Goal: Task Accomplishment & Management: Complete application form

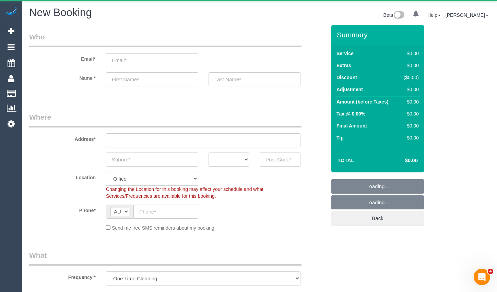
select select "object:1417"
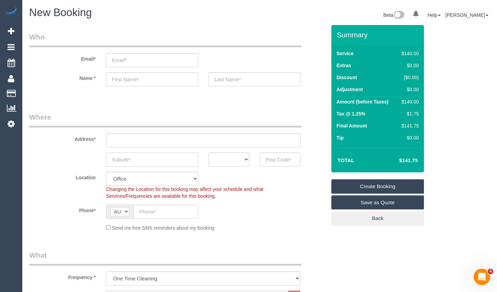
click at [159, 161] on input "text" at bounding box center [152, 160] width 92 height 14
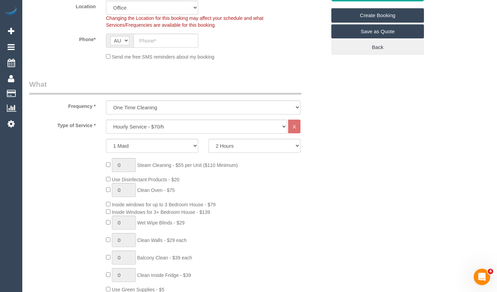
scroll to position [171, 0]
type input "Brunswick"
click at [170, 130] on select "Hourly Service - $70/h Hourly Service - $65/h Hourly Service - $60/h Hourly Ser…" at bounding box center [196, 126] width 181 height 14
select select "211"
click at [106, 119] on select "Hourly Service - $70/h Hourly Service - $65/h Hourly Service - $60/h Hourly Ser…" at bounding box center [196, 126] width 181 height 14
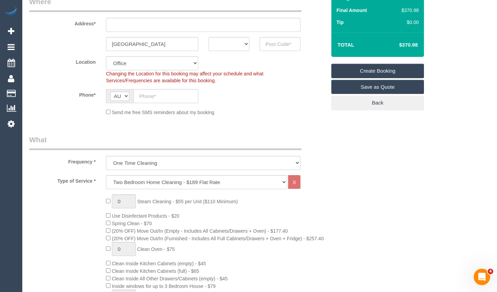
scroll to position [103, 0]
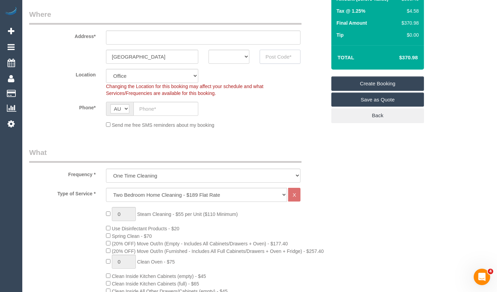
click at [284, 58] on input "text" at bounding box center [280, 57] width 41 height 14
type input "3056"
drag, startPoint x: 188, startPoint y: 43, endPoint x: 203, endPoint y: 48, distance: 15.7
click at [188, 43] on input "text" at bounding box center [203, 38] width 194 height 14
click at [228, 57] on select "ACT NSW NT QLD SA TAS VIC WA" at bounding box center [228, 57] width 41 height 14
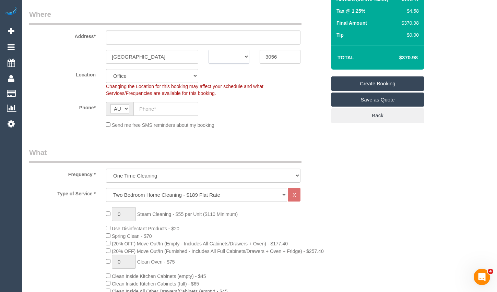
select select "VIC"
click at [208, 50] on select "ACT NSW NT QLD SA TAS VIC WA" at bounding box center [228, 57] width 41 height 14
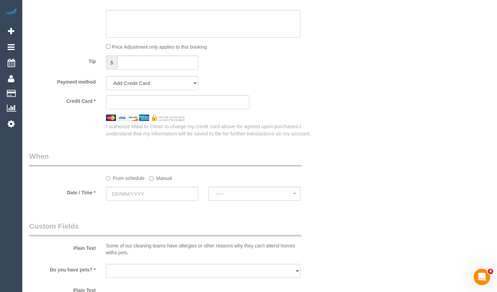
scroll to position [651, 0]
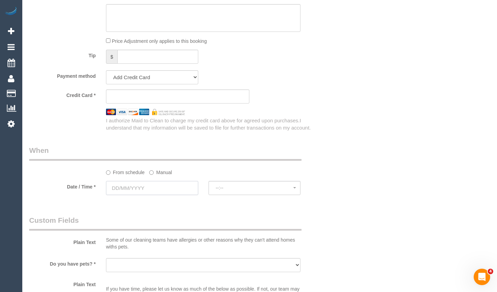
click at [177, 192] on input "text" at bounding box center [152, 188] width 92 height 14
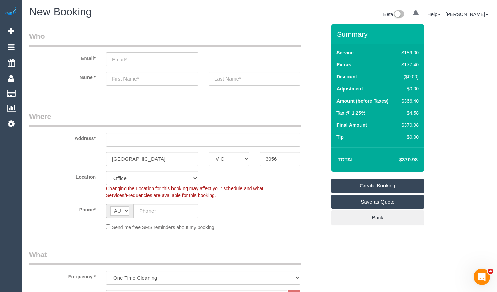
scroll to position [0, 0]
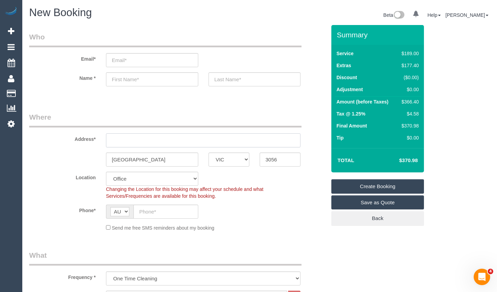
click at [184, 142] on input "text" at bounding box center [203, 140] width 194 height 14
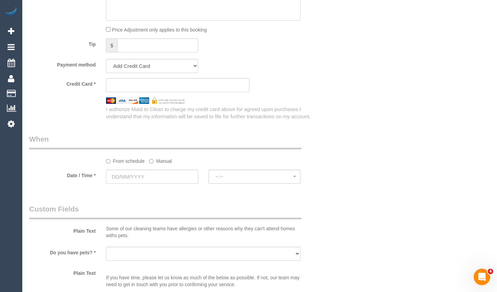
scroll to position [686, 0]
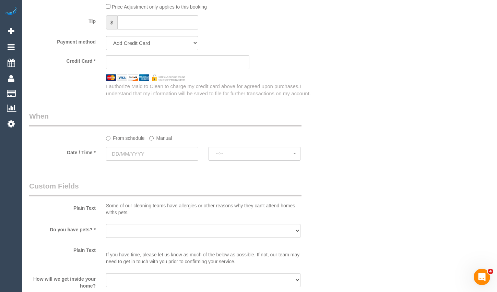
type input "1"
click at [180, 161] on input "text" at bounding box center [152, 154] width 92 height 14
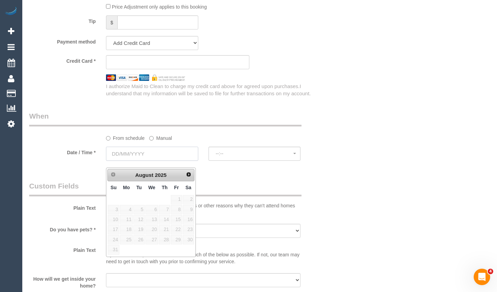
select select "88"
select select "object:2898"
click at [178, 239] on link "29" at bounding box center [176, 239] width 11 height 9
type input "29/08/2025"
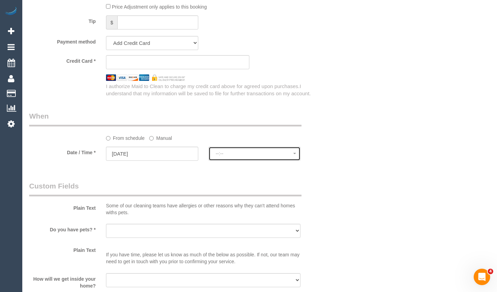
click at [255, 161] on button "--:--" at bounding box center [254, 154] width 92 height 14
select select "spot1"
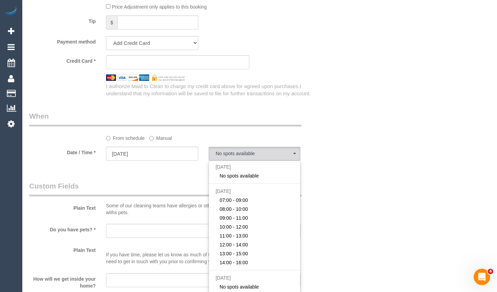
click at [306, 135] on div "From schedule Manual" at bounding box center [177, 126] width 307 height 31
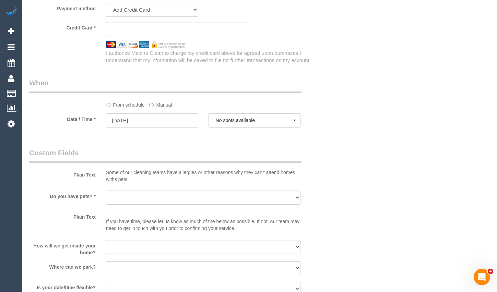
scroll to position [720, 0]
click at [163, 122] on input "29/08/2025" at bounding box center [152, 119] width 92 height 14
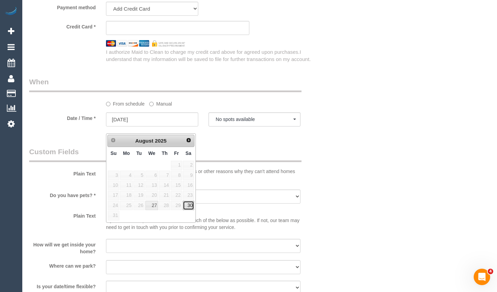
click at [190, 205] on link "30" at bounding box center [188, 205] width 11 height 9
type input "30/08/2025"
select select "spot2"
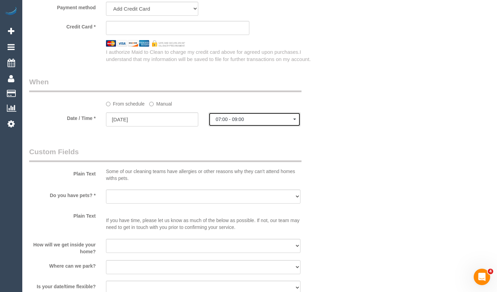
click at [239, 122] on span "07:00 - 09:00" at bounding box center [255, 119] width 78 height 5
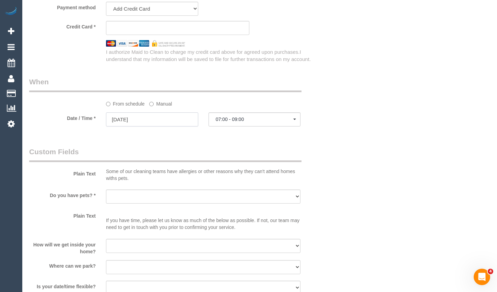
click at [186, 127] on input "30/08/2025" at bounding box center [152, 119] width 92 height 14
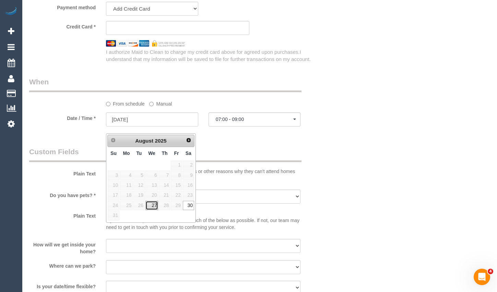
click at [157, 204] on link "27" at bounding box center [151, 205] width 13 height 9
type input "27/08/2025"
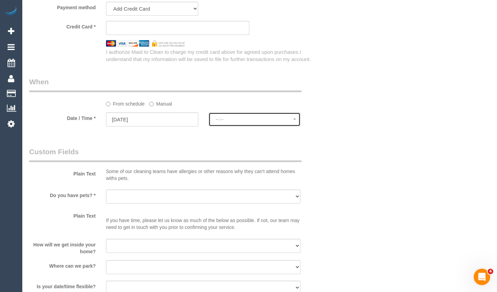
click at [256, 119] on button "--:--" at bounding box center [254, 119] width 92 height 14
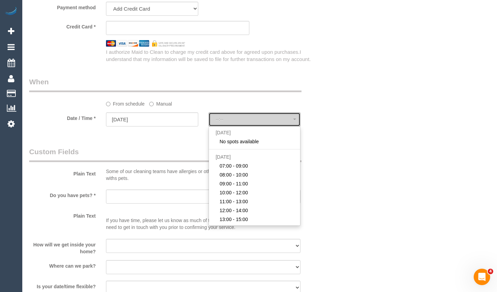
select select "spot27"
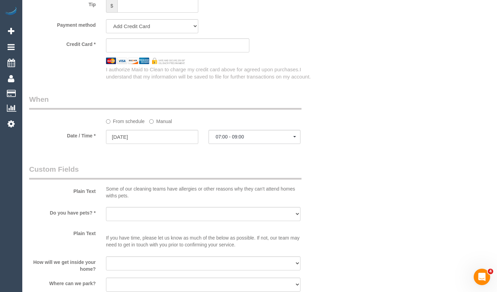
scroll to position [617, 0]
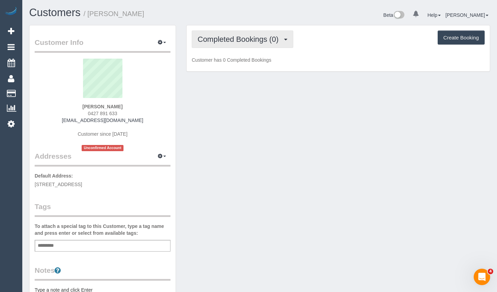
click at [244, 41] on span "Completed Bookings (0)" at bounding box center [239, 39] width 84 height 9
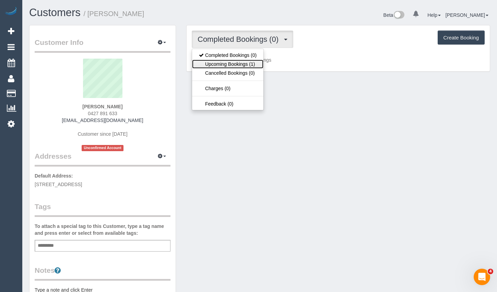
click at [244, 61] on link "Upcoming Bookings (1)" at bounding box center [227, 64] width 71 height 9
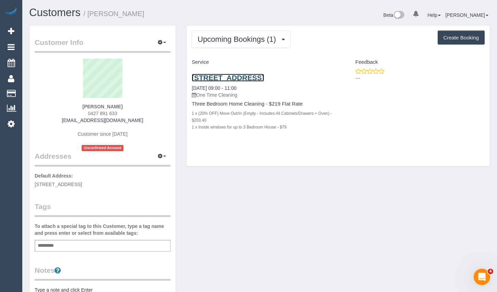
click at [264, 77] on link "Unit 1, 44 Yaraan St, Bell Park, VIC 3215" at bounding box center [228, 78] width 72 height 8
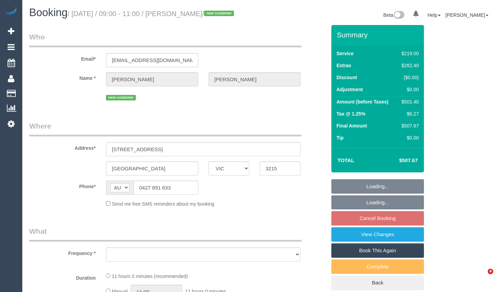
select select "VIC"
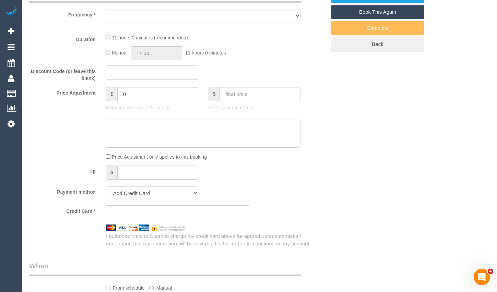
select select "string:stripe-pm_1Rznky2GScqysDRVEYA7iDk6"
select select "number:28"
select select "number:14"
select select "number:19"
select select "number:36"
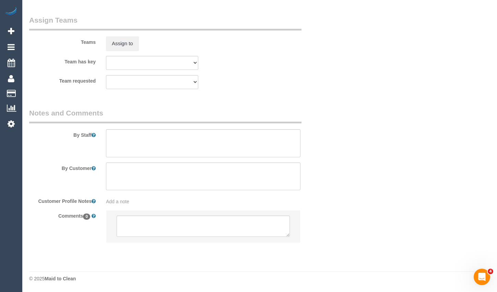
select select "object:745"
select select "spot3"
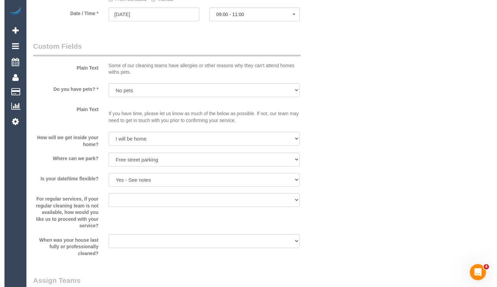
scroll to position [1072, 0]
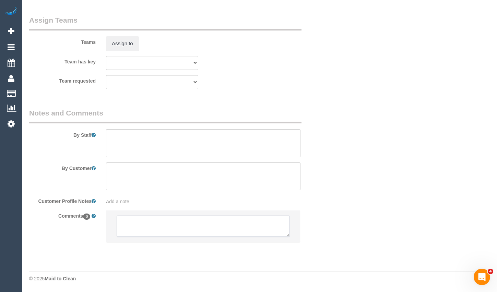
click at [168, 230] on textarea at bounding box center [203, 226] width 173 height 21
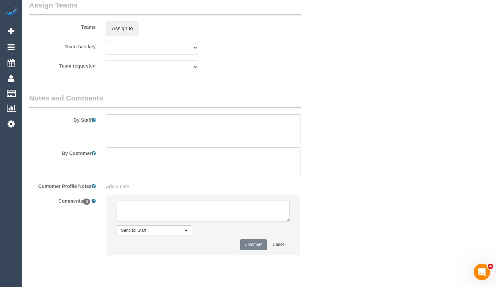
paste textarea "Flexibility dates: Flexibility times: Notes: Knows we need to review Contact vi…"
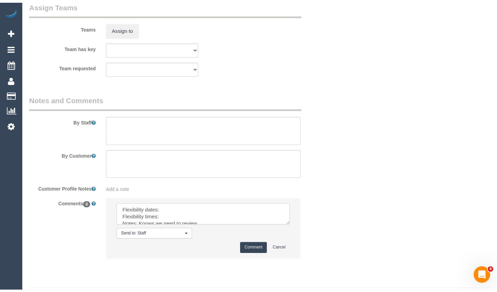
scroll to position [0, 0]
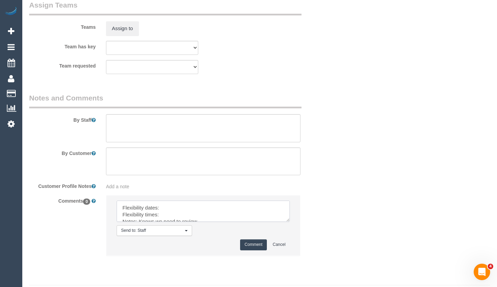
click at [192, 222] on textarea at bounding box center [203, 211] width 173 height 21
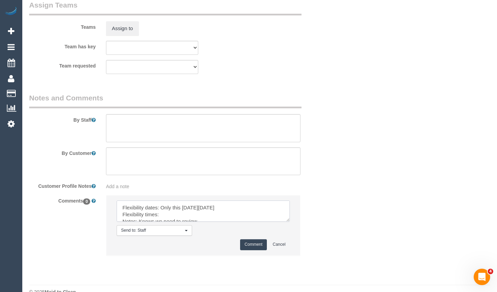
click at [181, 222] on textarea at bounding box center [203, 211] width 173 height 21
click at [177, 222] on textarea at bounding box center [203, 211] width 173 height 21
type textarea "Flexibility dates: Only this coming Friday 29/08 Flexibility times: After 9 AM …"
click at [250, 250] on button "Comment" at bounding box center [253, 244] width 27 height 11
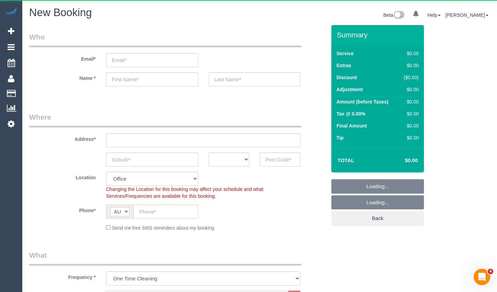
select select "object:1581"
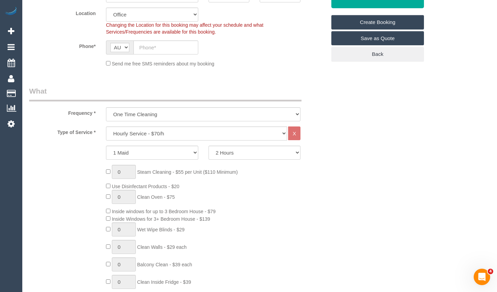
scroll to position [171, 0]
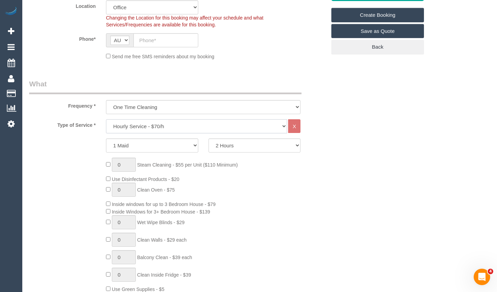
click at [225, 125] on select "Hourly Service - $70/h Hourly Service - $65/h Hourly Service - $60/h Hourly Ser…" at bounding box center [196, 126] width 181 height 14
select select "212"
click at [106, 119] on select "Hourly Service - $70/h Hourly Service - $65/h Hourly Service - $60/h Hourly Ser…" at bounding box center [196, 126] width 181 height 14
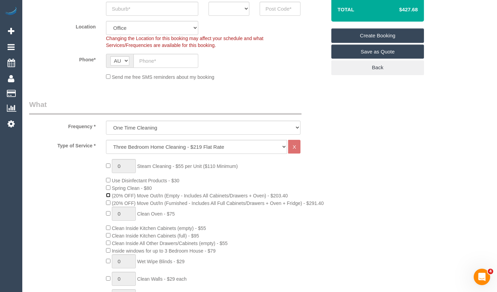
scroll to position [69, 0]
